Goal: Transaction & Acquisition: Purchase product/service

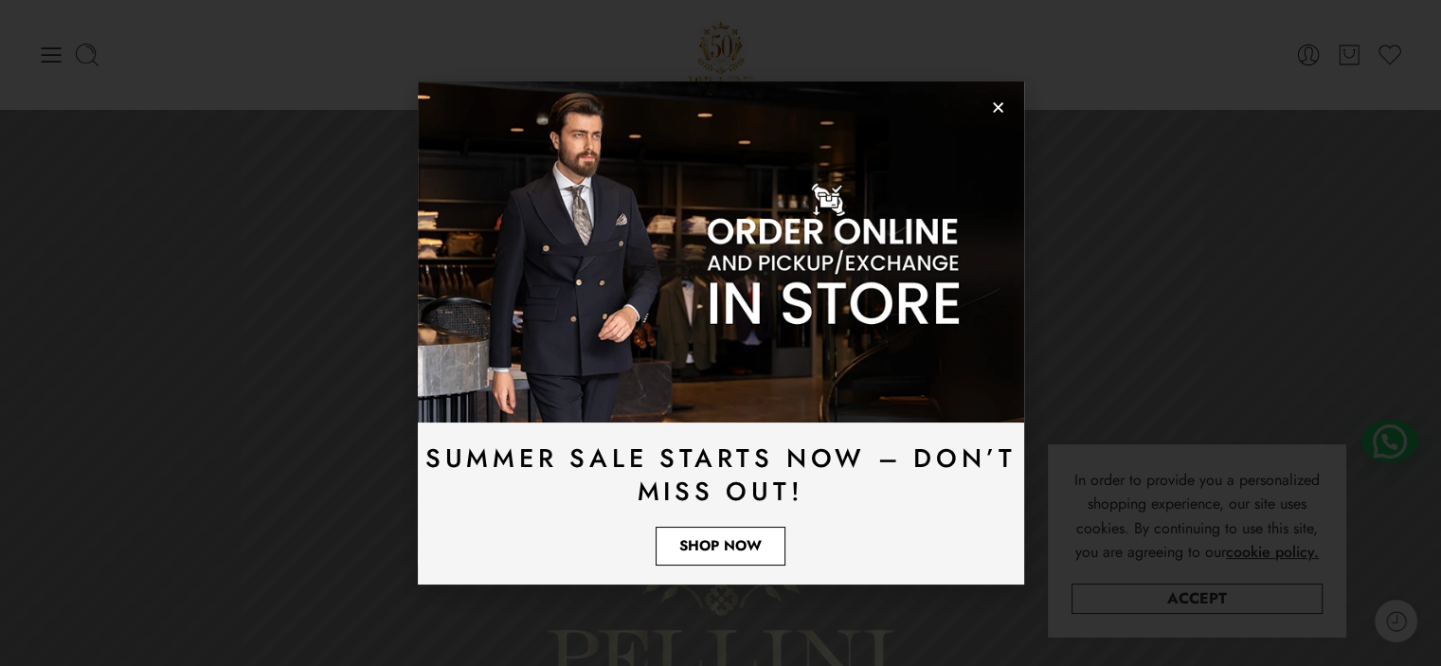
click at [722, 556] on link "Shop Now" at bounding box center [720, 546] width 130 height 39
drag, startPoint x: 997, startPoint y: 108, endPoint x: 975, endPoint y: 134, distance: 34.9
click at [998, 108] on use "Close" at bounding box center [998, 107] width 10 height 10
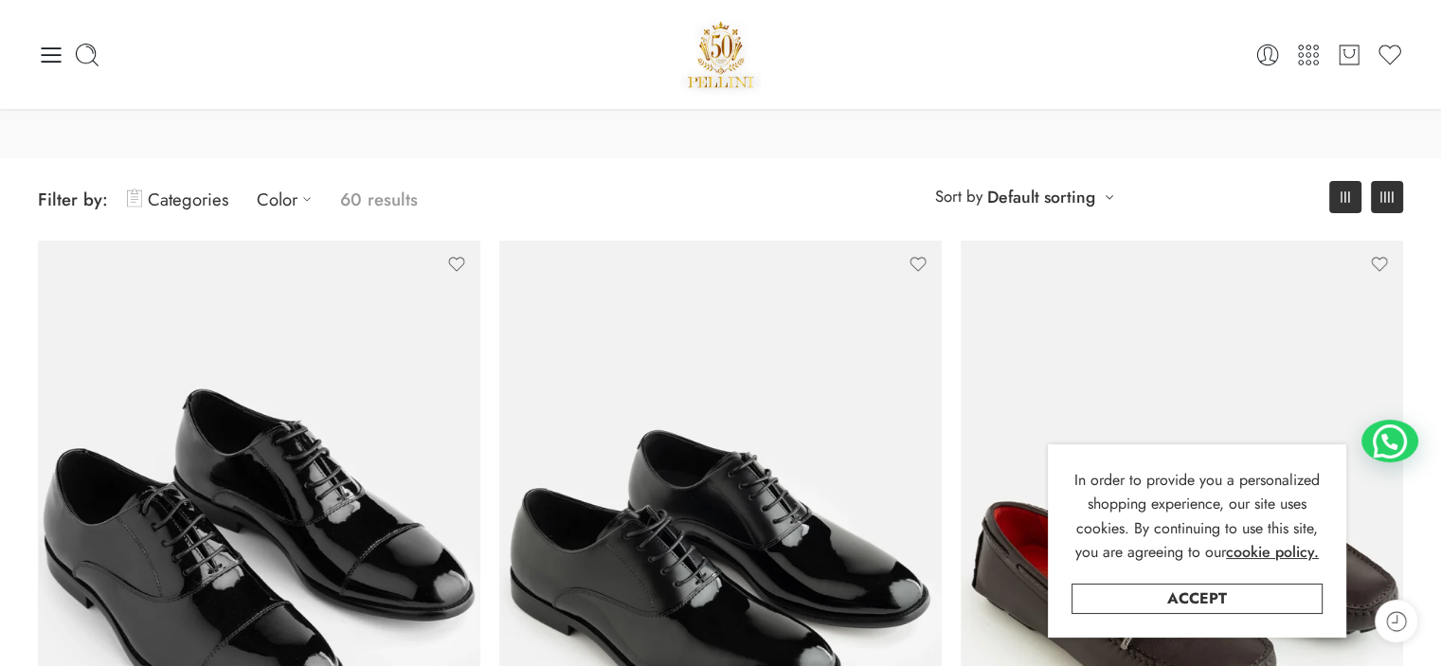
click at [1392, 200] on icon at bounding box center [1386, 196] width 13 height 11
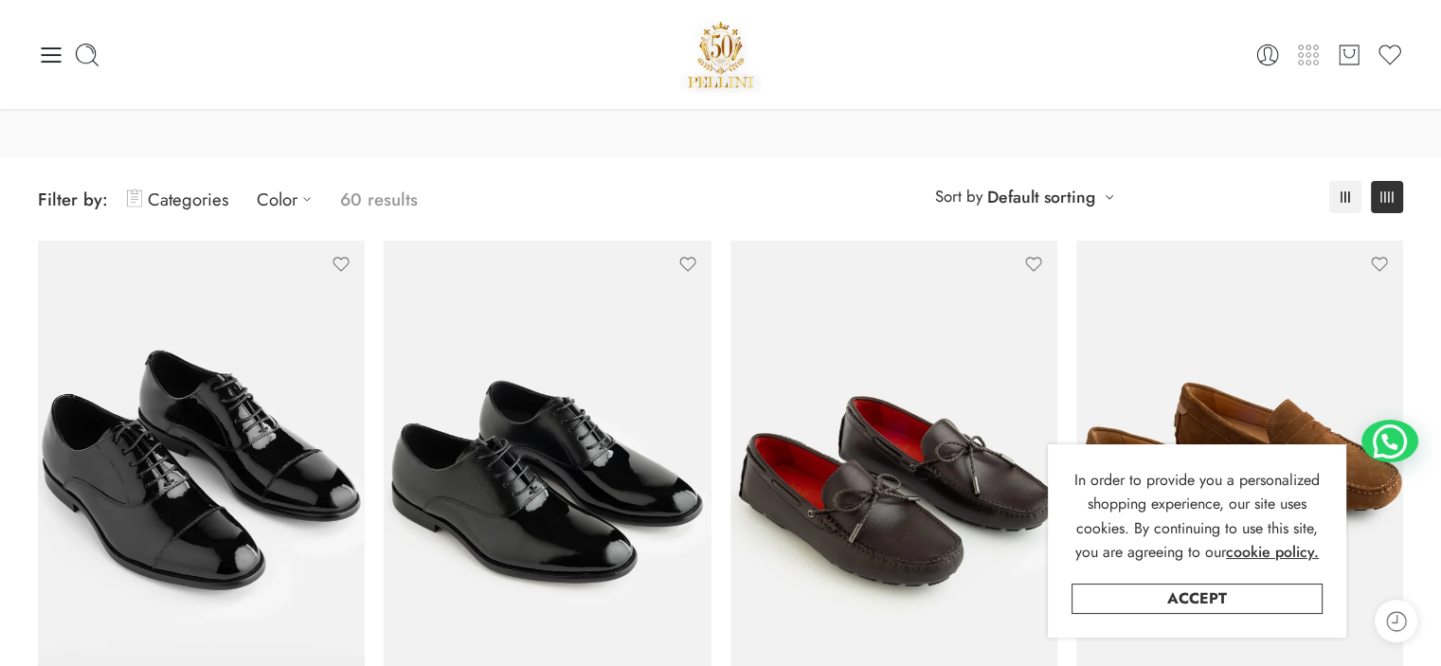
click at [1300, 59] on icon at bounding box center [1308, 55] width 27 height 27
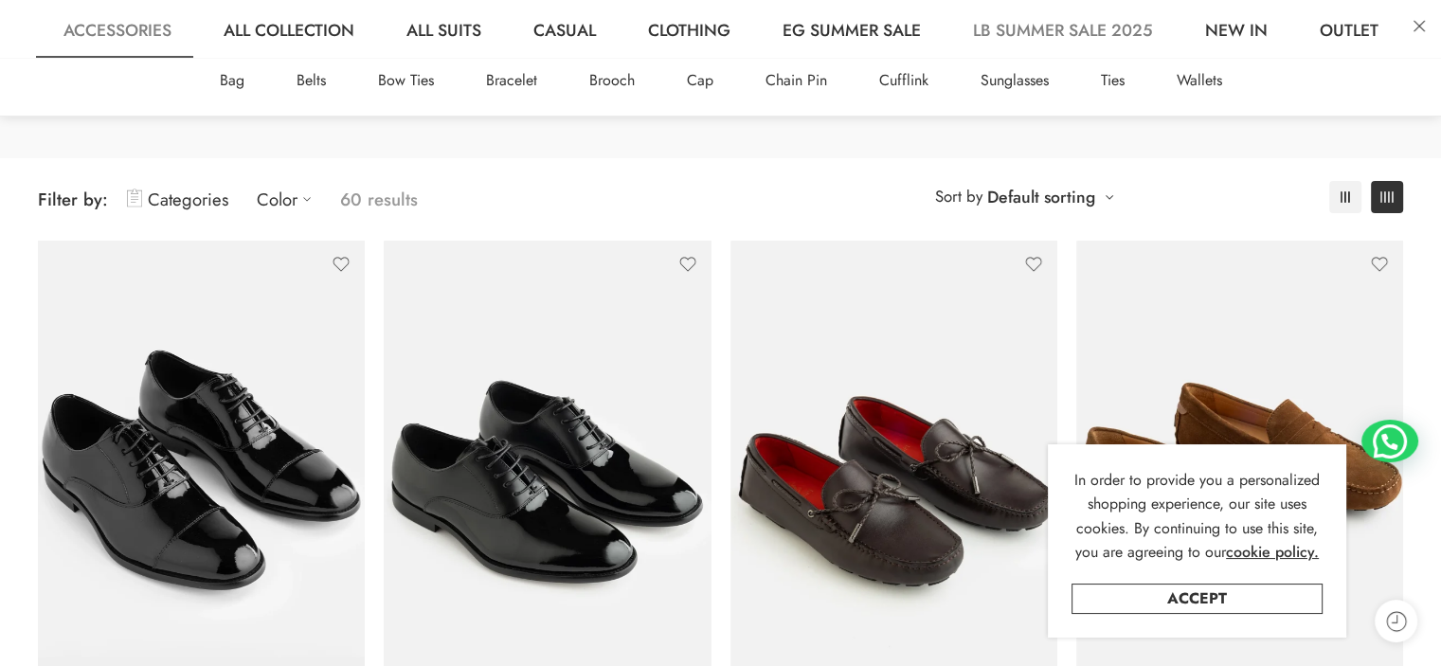
click at [131, 36] on link "Accessories" at bounding box center [117, 29] width 155 height 58
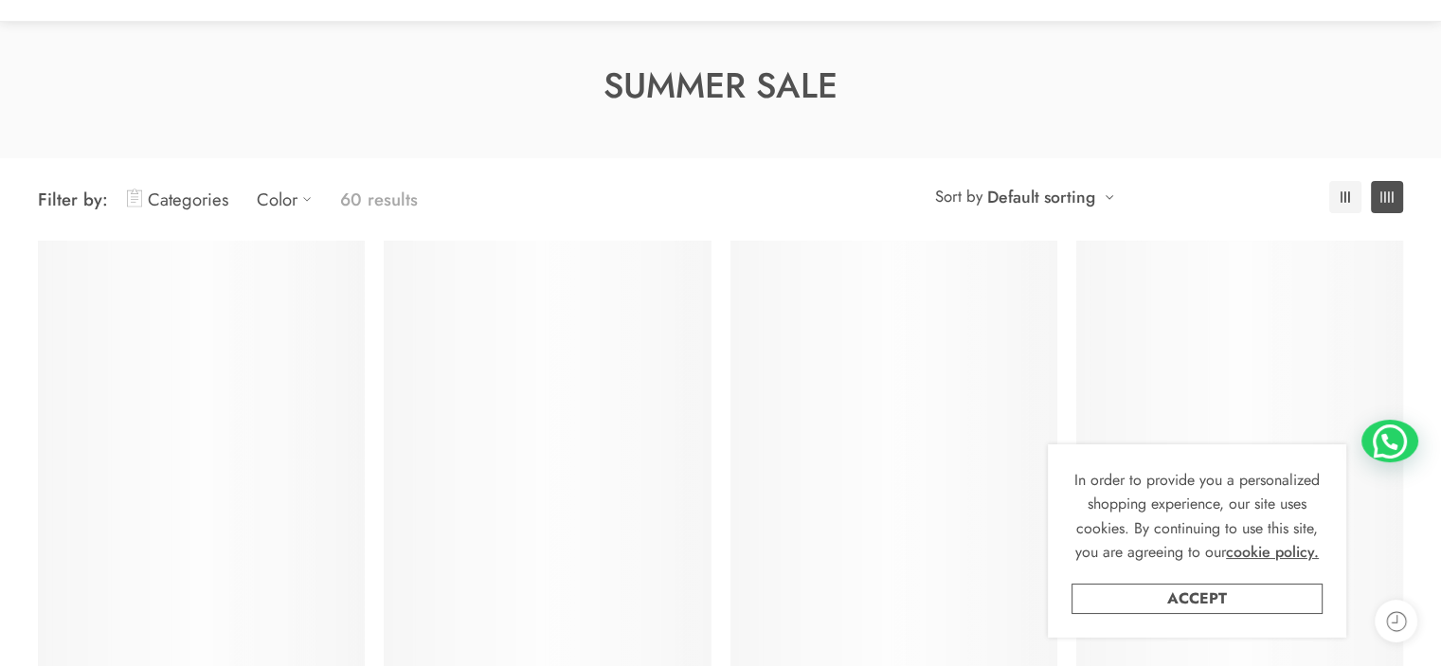
scroll to position [148, 0]
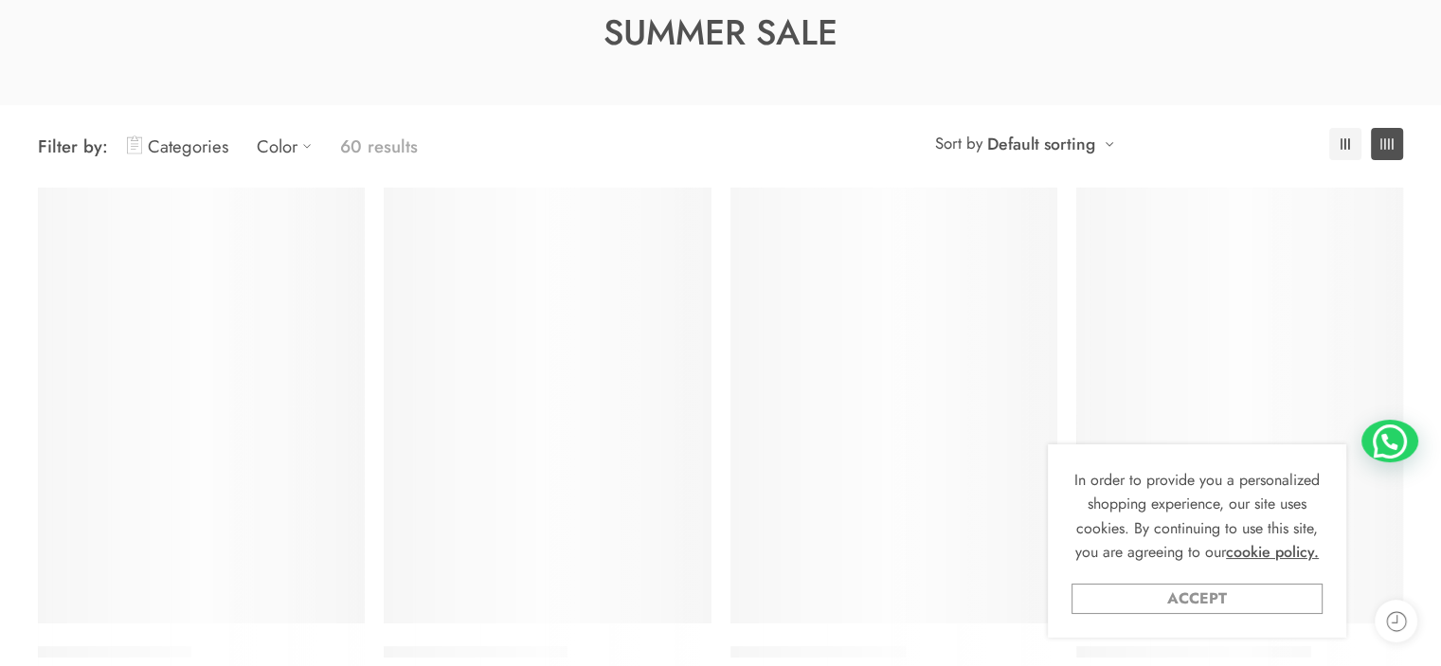
click at [1205, 605] on link "Accept" at bounding box center [1196, 598] width 251 height 30
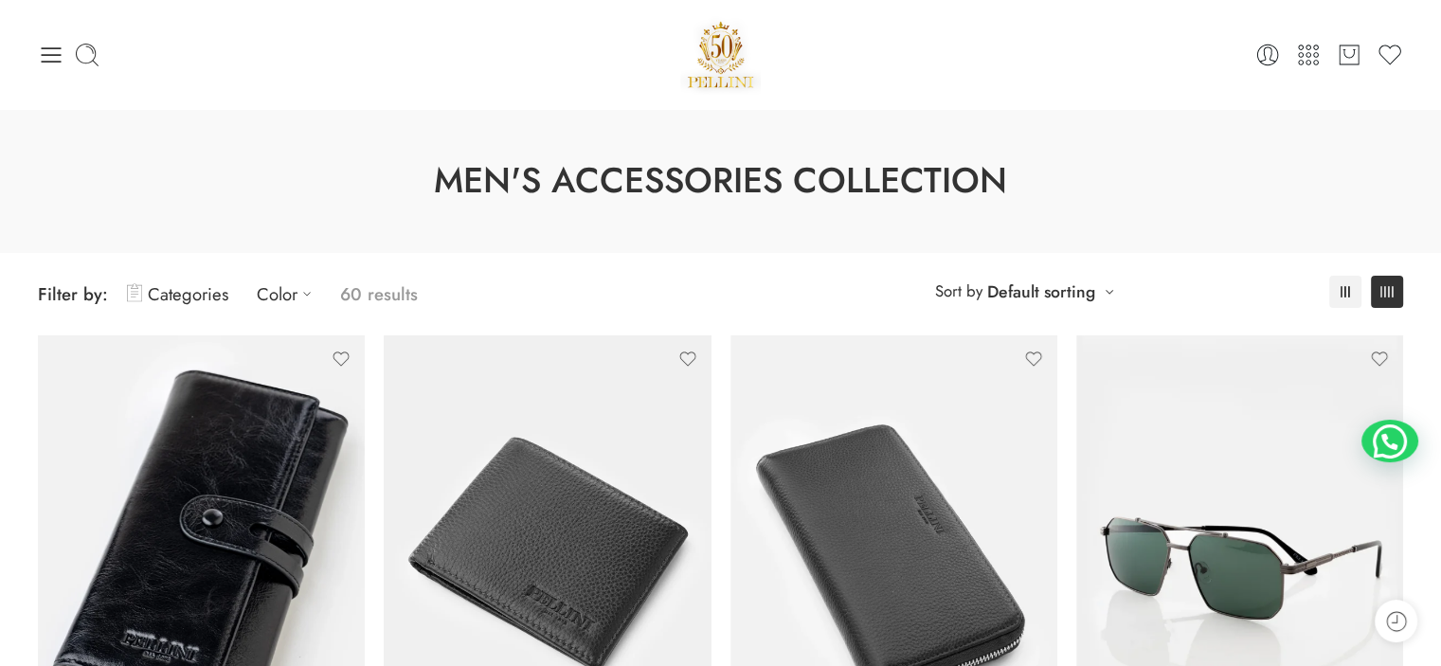
scroll to position [189, 0]
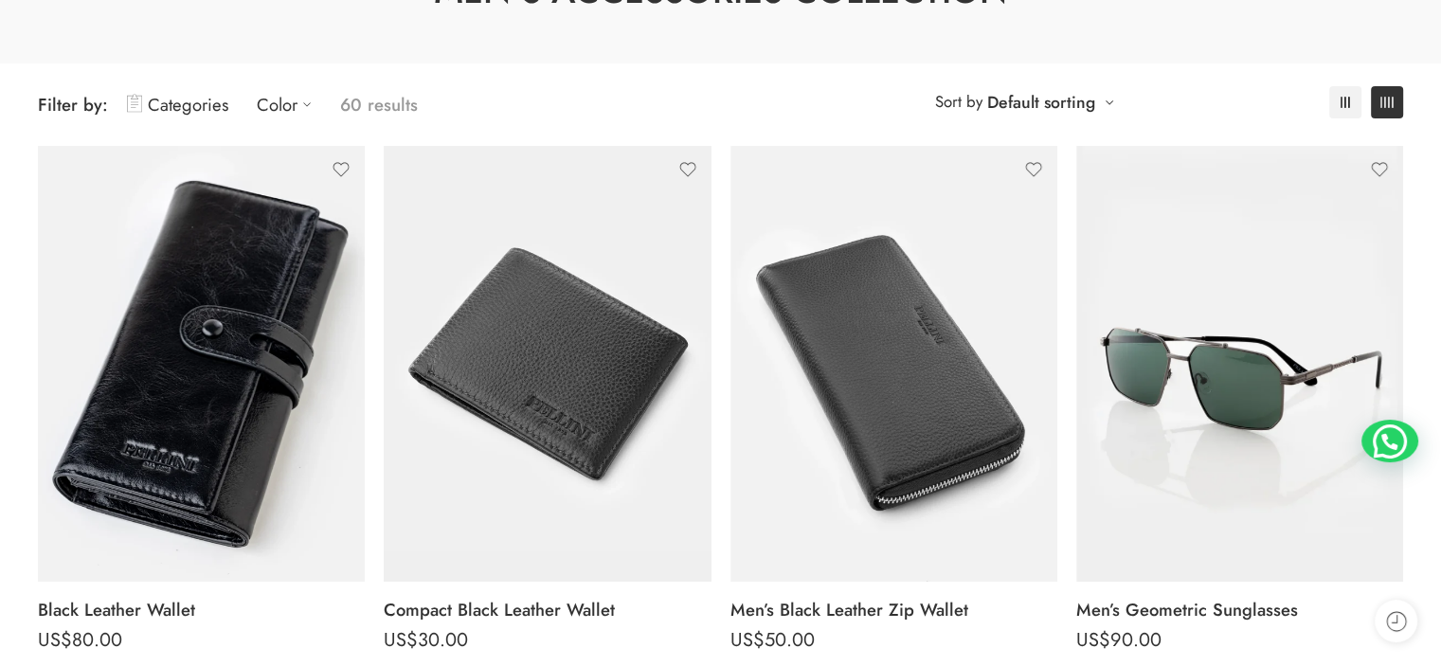
click at [76, 106] on span "Filter by:" at bounding box center [73, 105] width 70 height 26
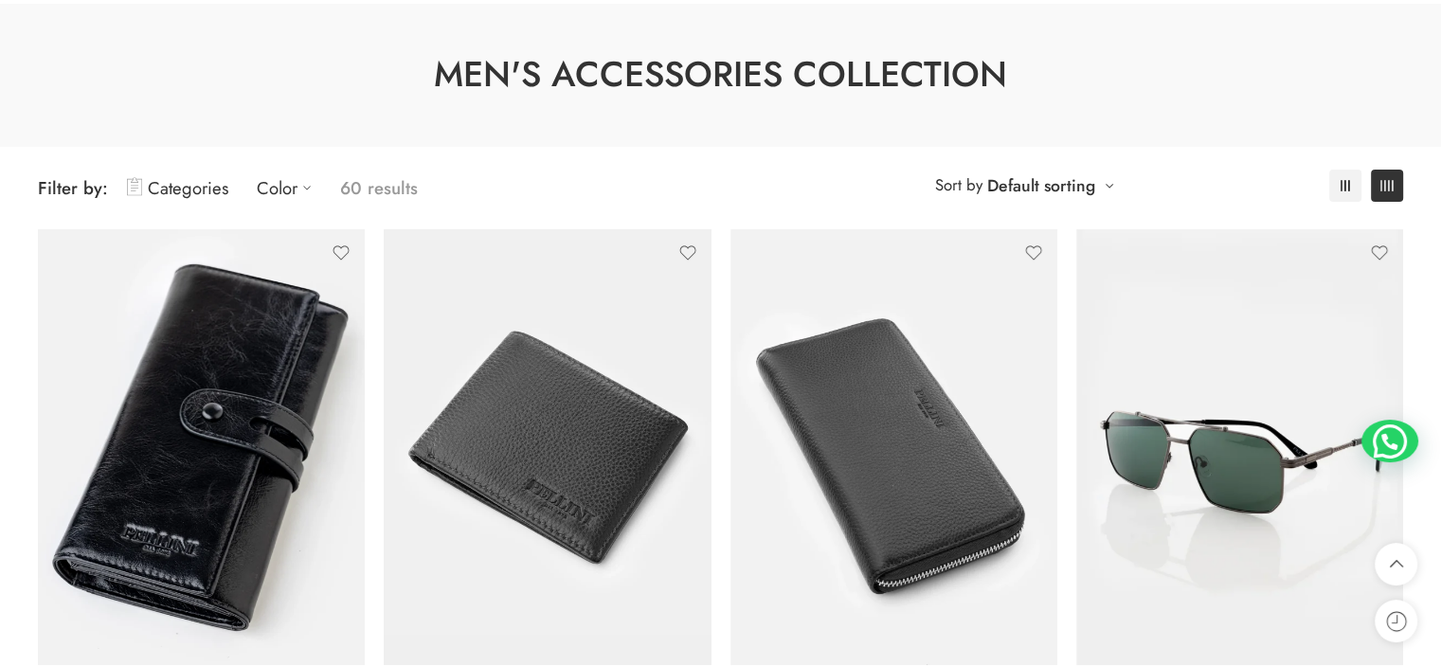
scroll to position [0, 0]
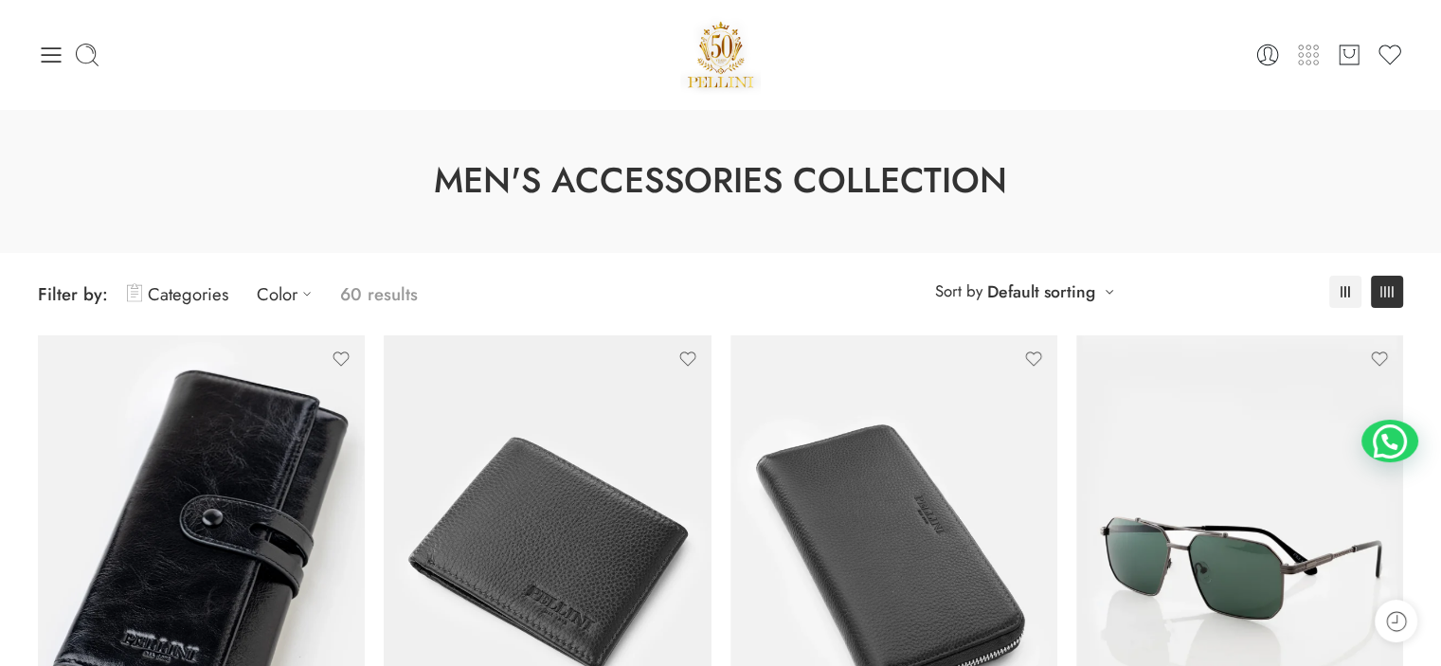
click at [1311, 59] on icon at bounding box center [1308, 55] width 27 height 27
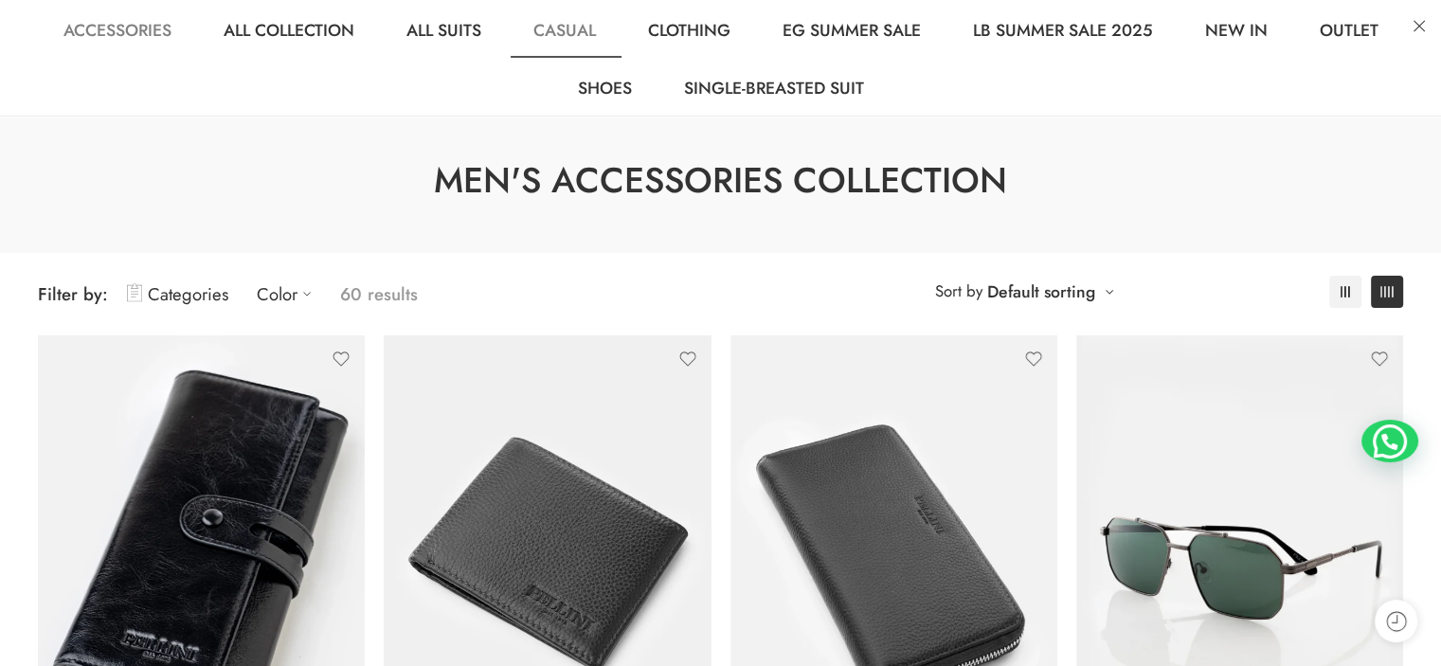
click at [563, 39] on link "Casual" at bounding box center [565, 29] width 110 height 58
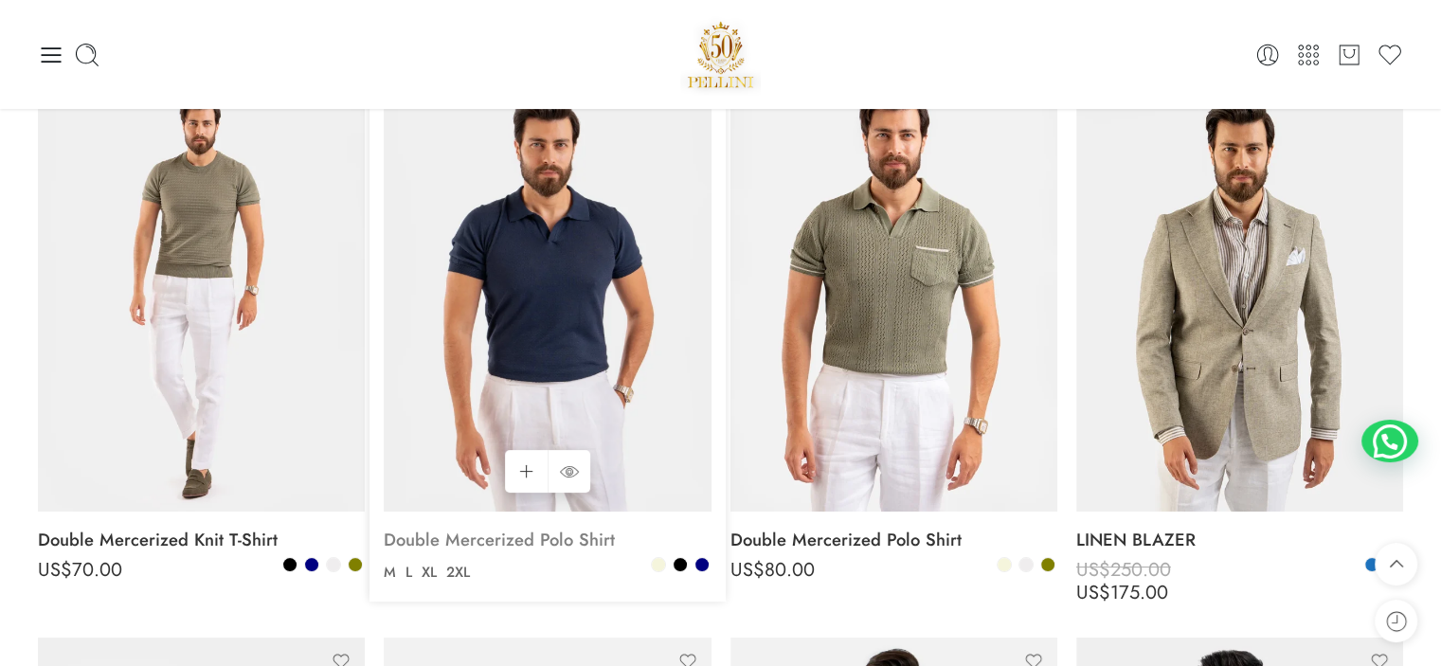
scroll to position [184, 0]
